Goal: Task Accomplishment & Management: Manage account settings

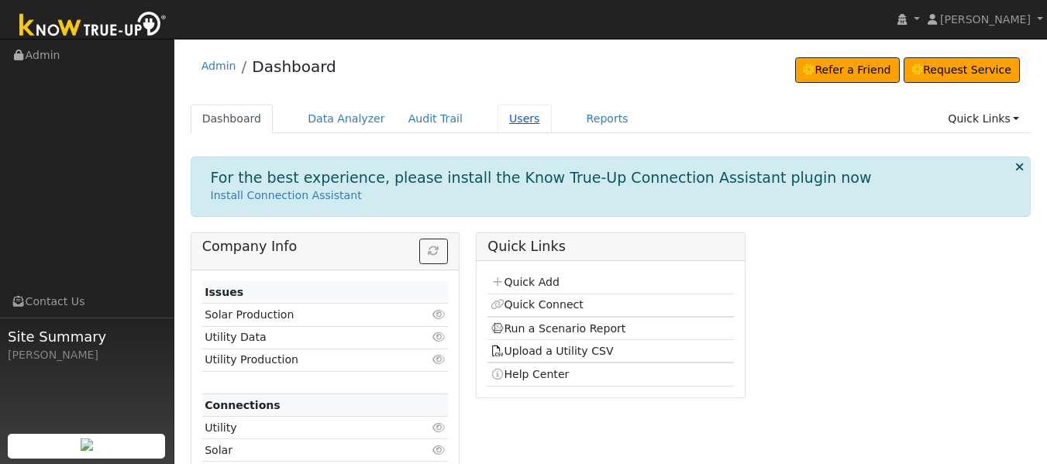
click at [501, 120] on link "Users" at bounding box center [525, 119] width 54 height 29
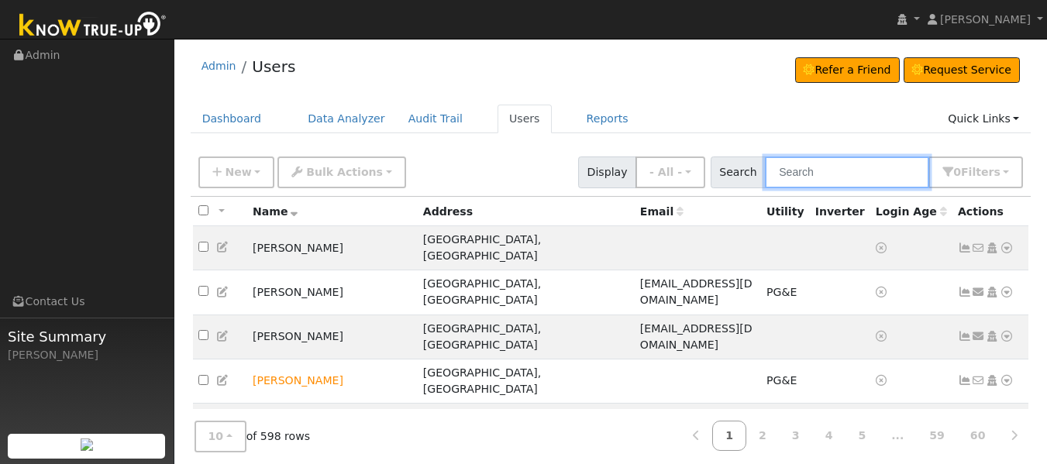
click at [844, 174] on input "text" at bounding box center [847, 173] width 164 height 32
type input "[PERSON_NAME]"
